Goal: Book appointment/travel/reservation

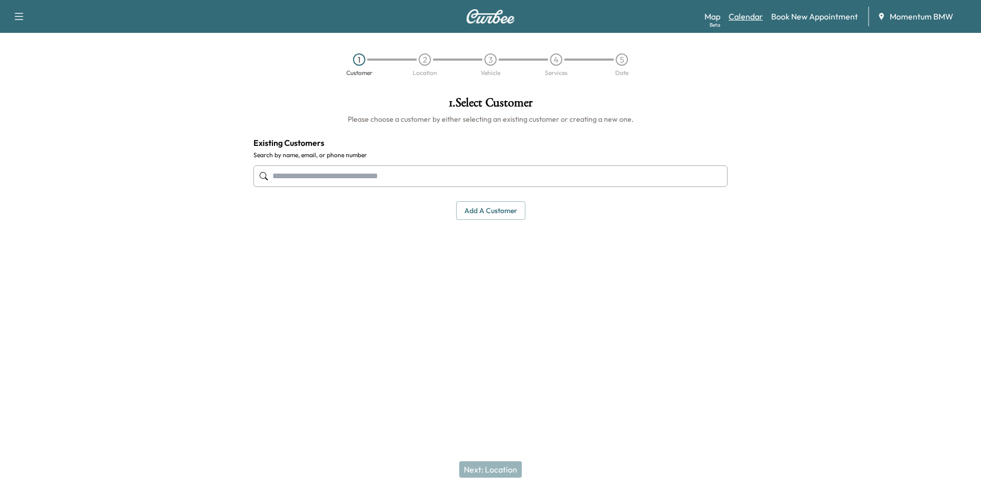
click at [747, 17] on link "Calendar" at bounding box center [746, 16] width 34 height 12
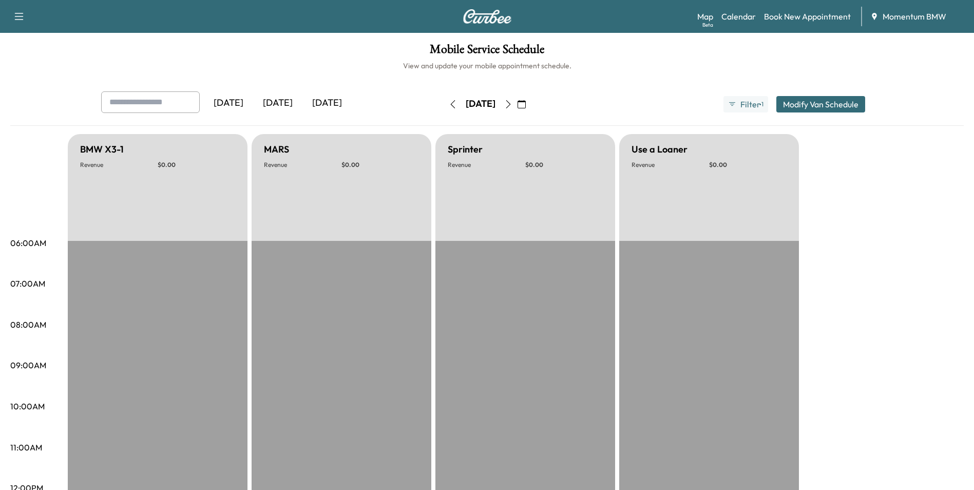
click at [526, 106] on icon "button" at bounding box center [521, 104] width 8 height 8
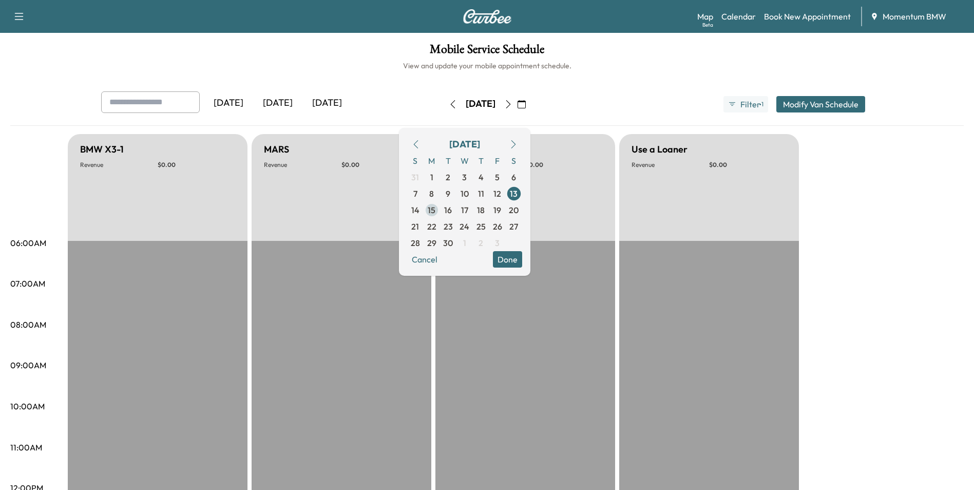
click at [435, 215] on span "15" at bounding box center [432, 210] width 8 height 12
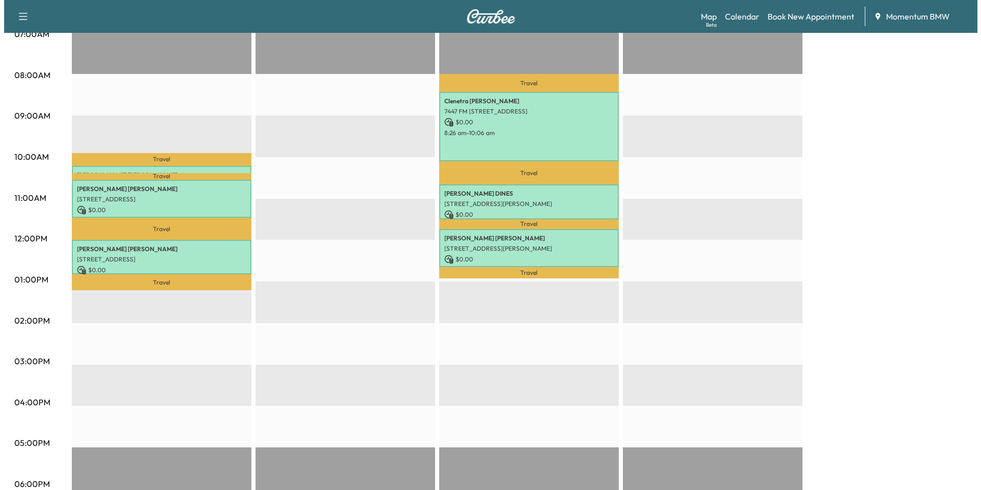
scroll to position [257, 0]
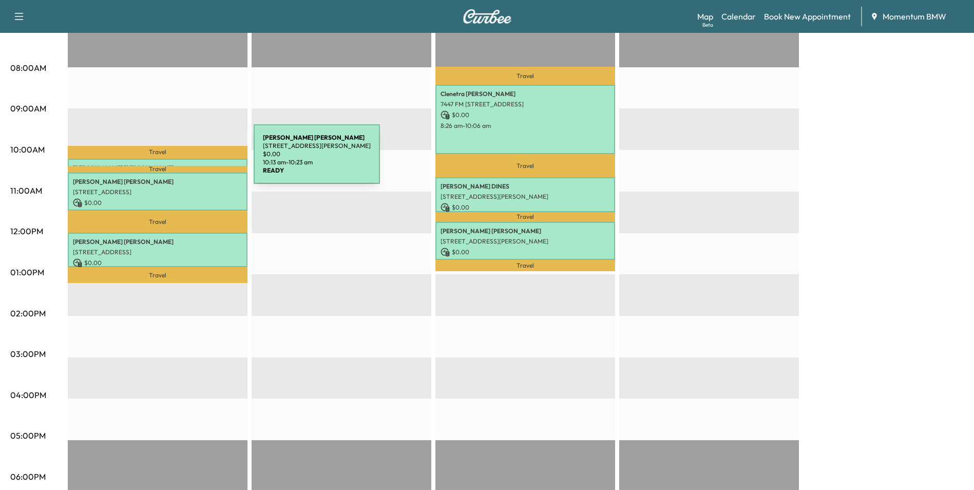
click at [177, 161] on div "[PERSON_NAME] [STREET_ADDRESS][PERSON_NAME] $ 0.00 10:13 am - 10:23 am" at bounding box center [158, 164] width 180 height 10
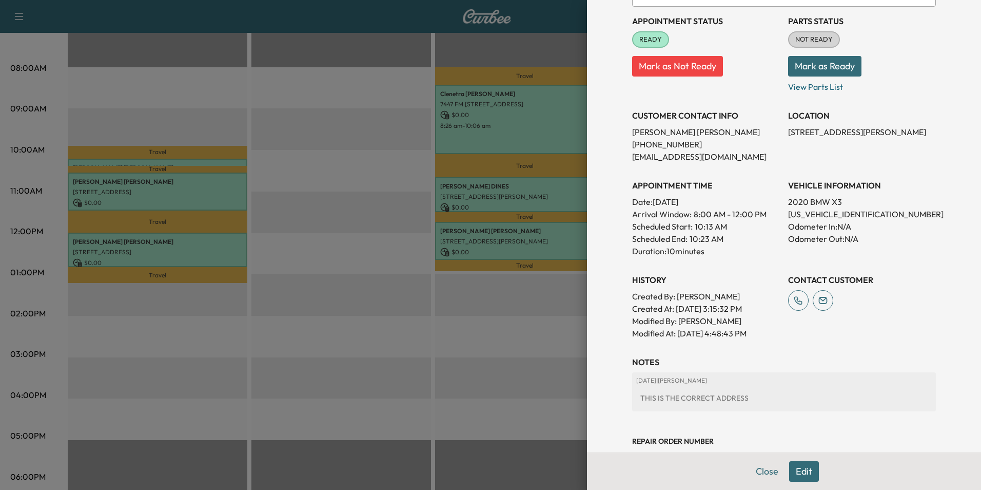
scroll to position [143, 0]
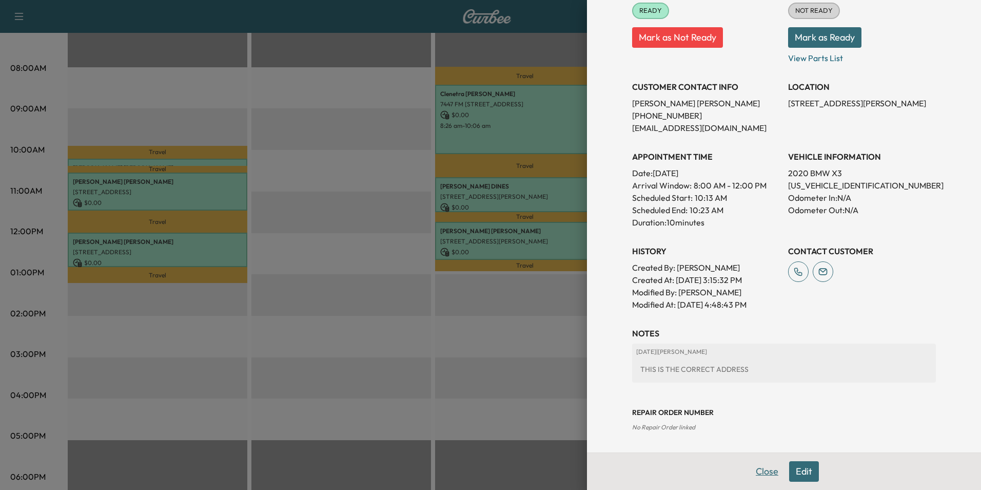
click at [759, 469] on button "Close" at bounding box center [767, 471] width 36 height 21
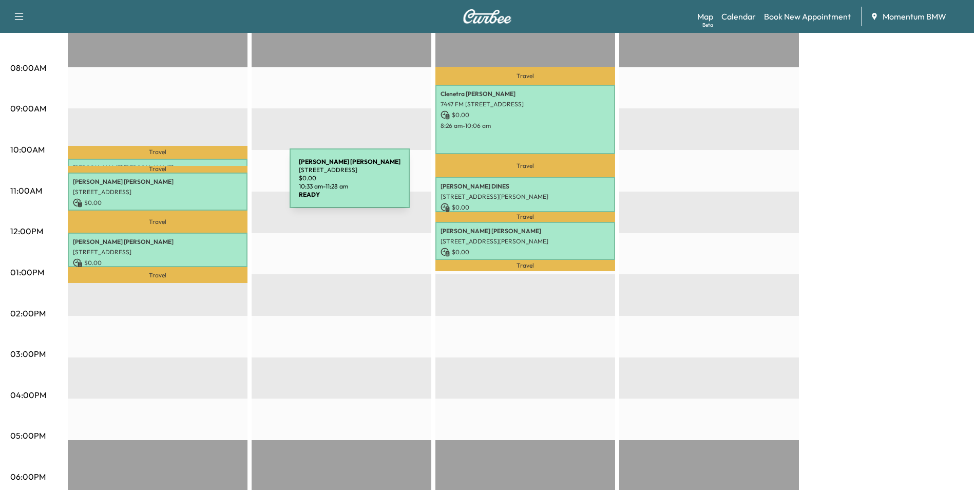
click at [212, 184] on div "[PERSON_NAME] [STREET_ADDRESS] $ 0.00 10:33 am - 11:28 am" at bounding box center [158, 191] width 180 height 38
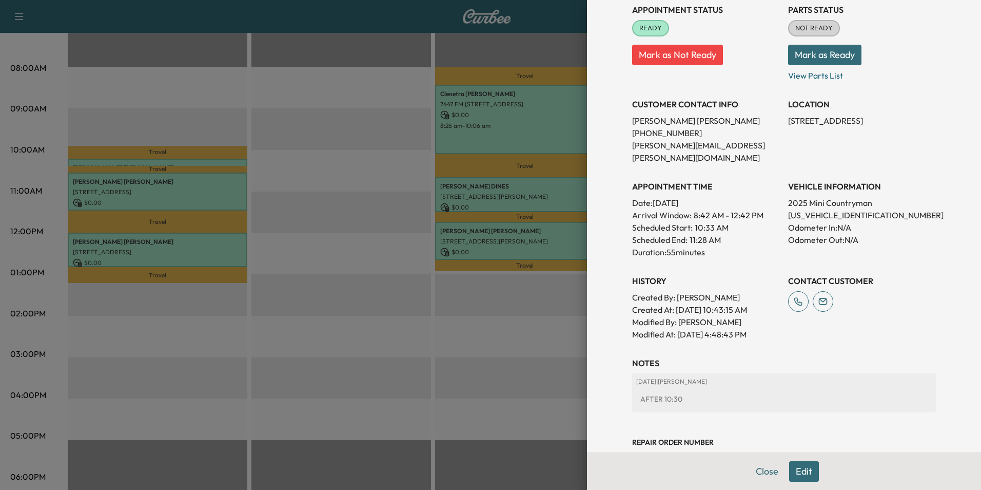
scroll to position [155, 0]
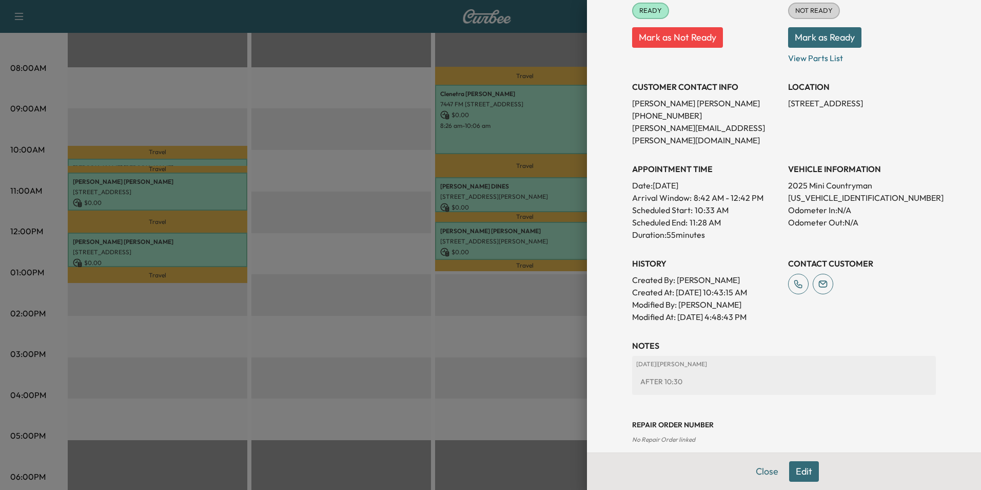
click at [759, 473] on button "Close" at bounding box center [767, 471] width 36 height 21
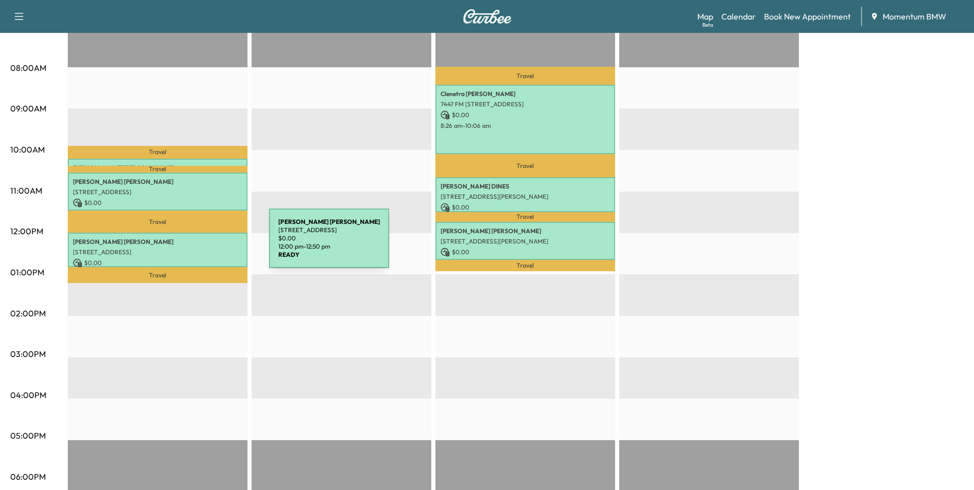
click at [192, 248] on p "[STREET_ADDRESS]" at bounding box center [157, 252] width 169 height 8
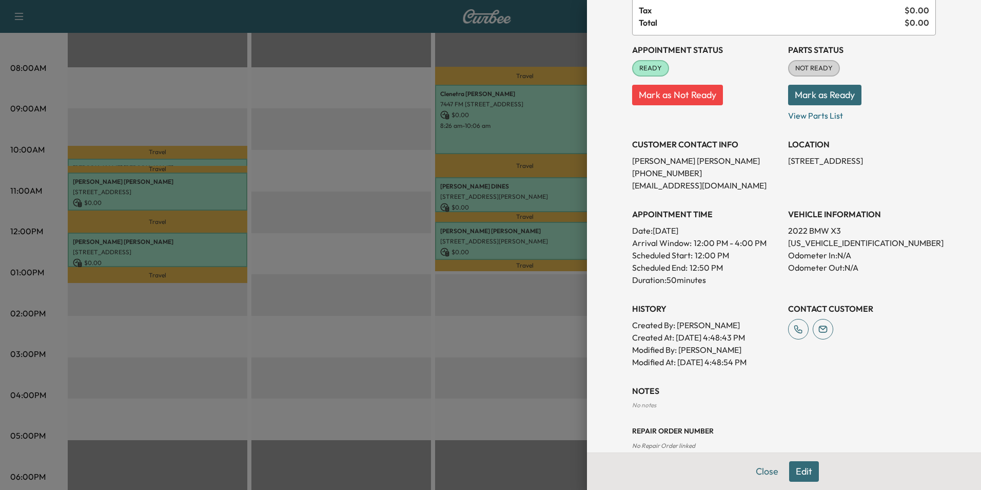
scroll to position [104, 0]
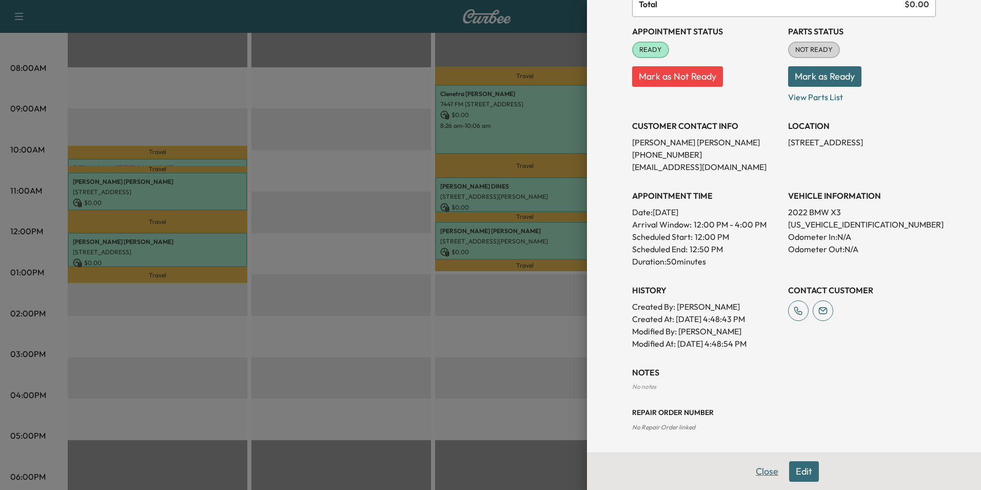
click at [760, 473] on button "Close" at bounding box center [767, 471] width 36 height 21
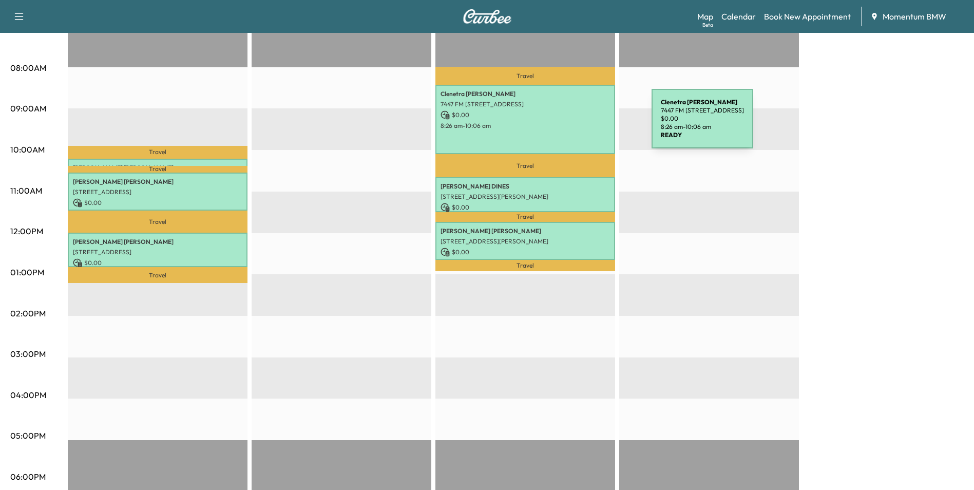
click at [576, 125] on p "8:26 am - 10:06 am" at bounding box center [524, 126] width 169 height 8
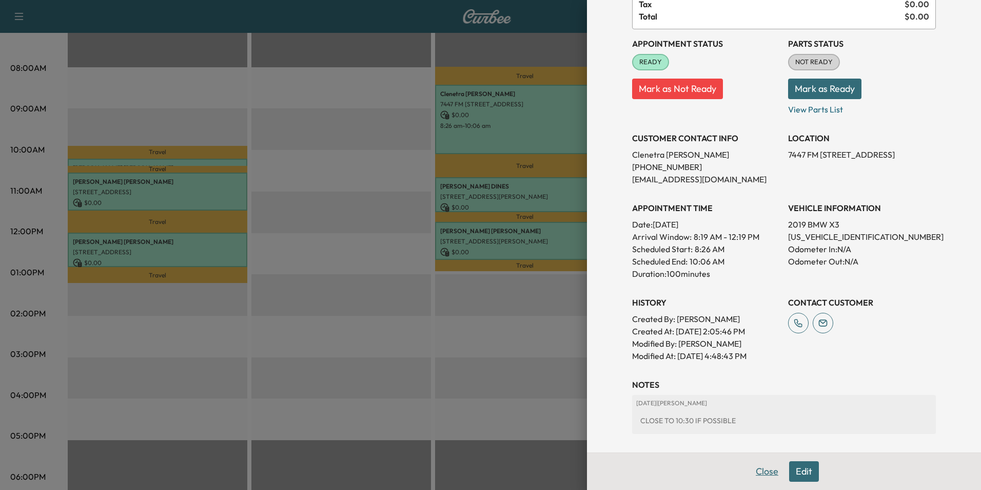
click at [756, 474] on button "Close" at bounding box center [767, 471] width 36 height 21
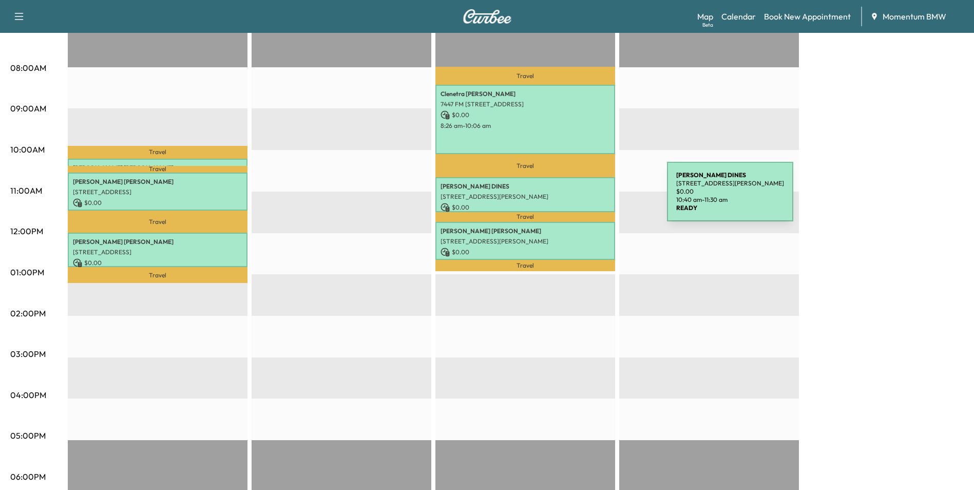
click at [590, 193] on p "[STREET_ADDRESS][PERSON_NAME]" at bounding box center [524, 196] width 169 height 8
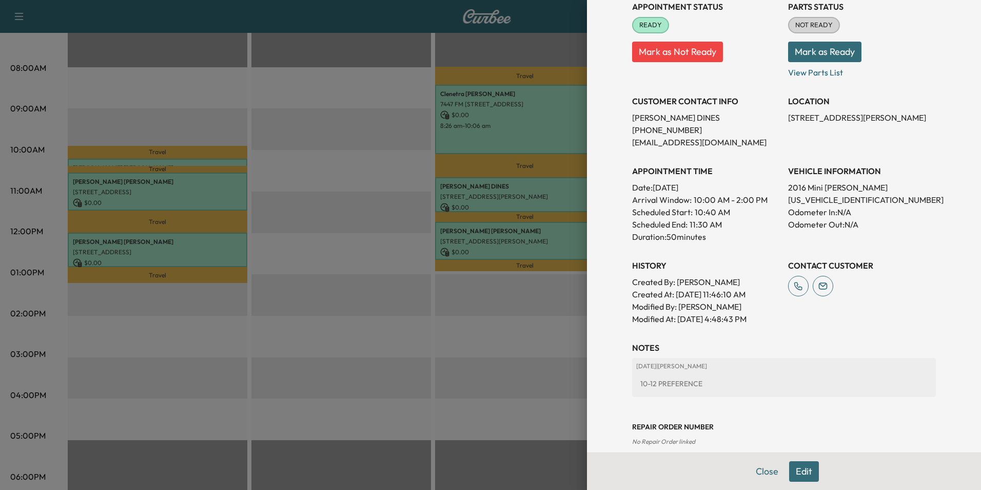
scroll to position [143, 0]
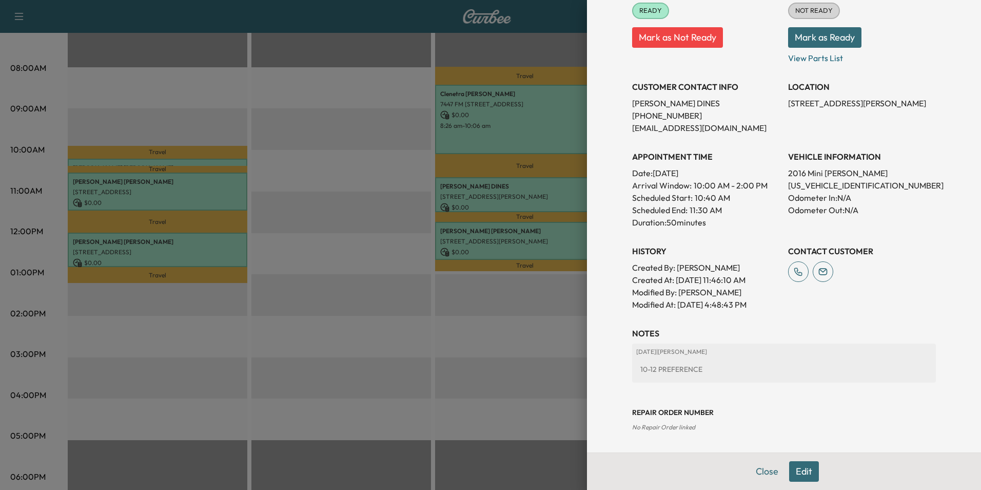
click at [761, 471] on button "Close" at bounding box center [767, 471] width 36 height 21
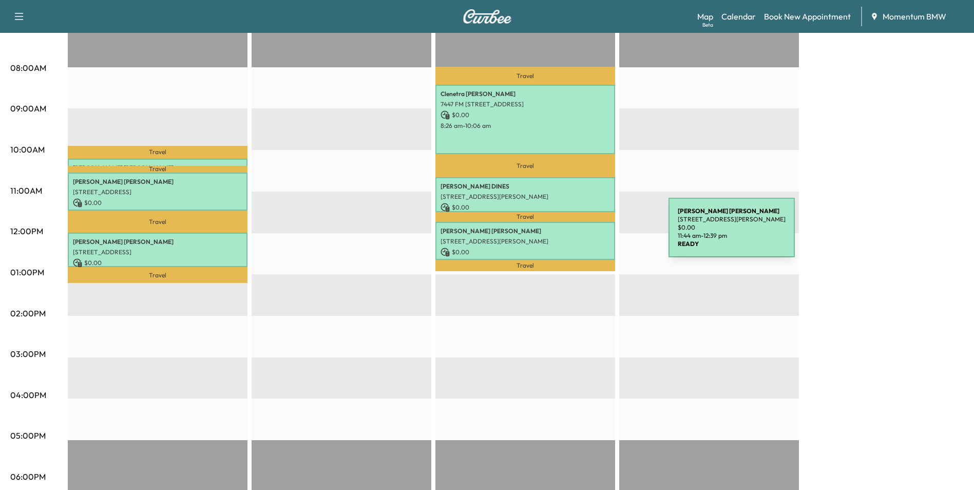
click at [591, 234] on div "[PERSON_NAME] [STREET_ADDRESS][PERSON_NAME] $ 0.00 11:44 am - 12:39 pm" at bounding box center [525, 241] width 180 height 38
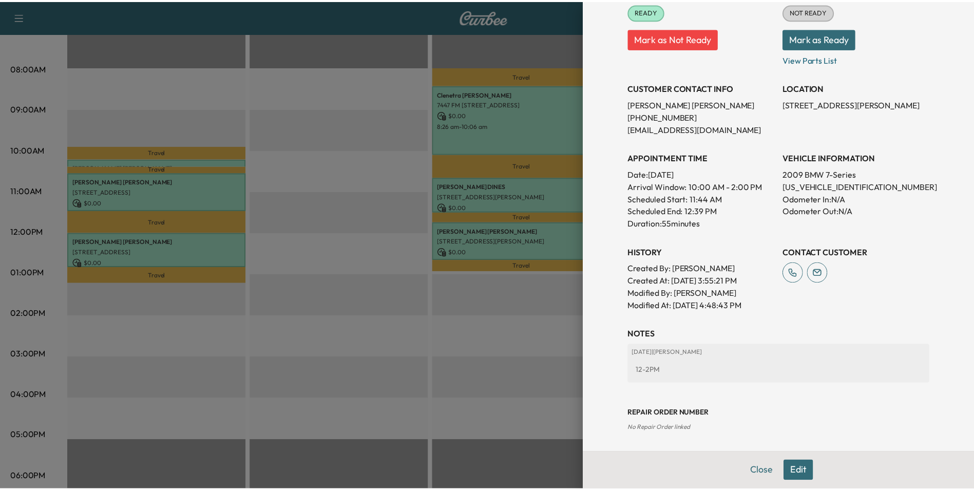
scroll to position [155, 0]
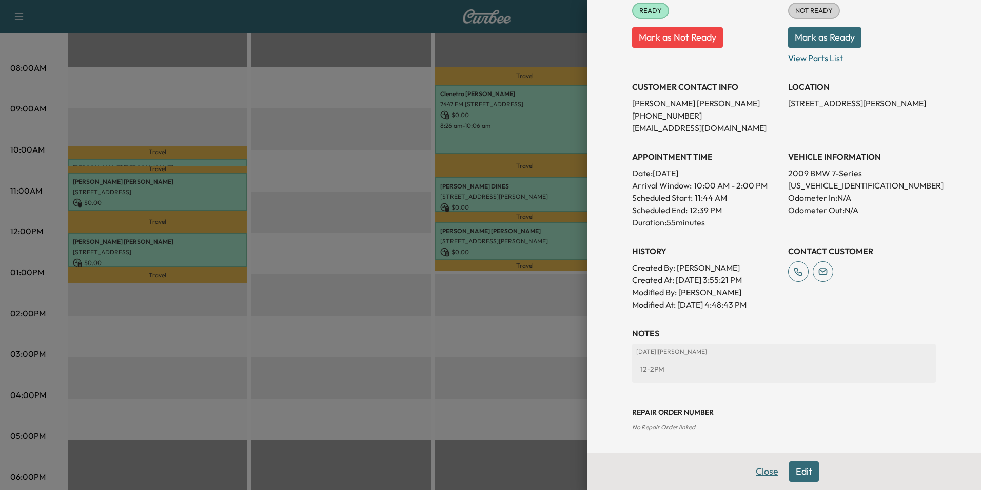
click at [769, 470] on button "Close" at bounding box center [767, 471] width 36 height 21
